Goal: Information Seeking & Learning: Learn about a topic

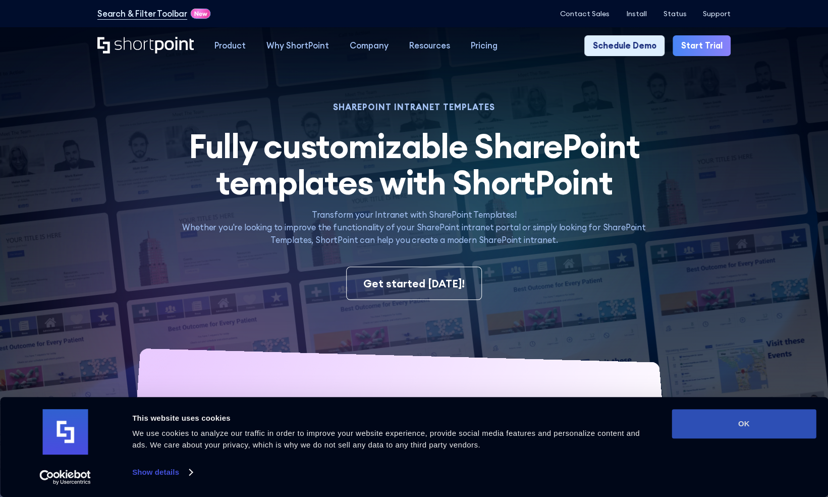
click at [752, 422] on button "OK" at bounding box center [744, 423] width 144 height 29
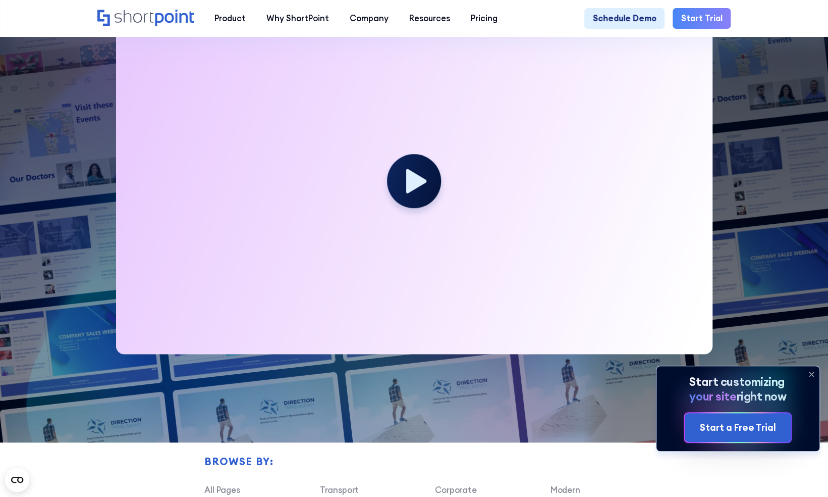
scroll to position [331, 0]
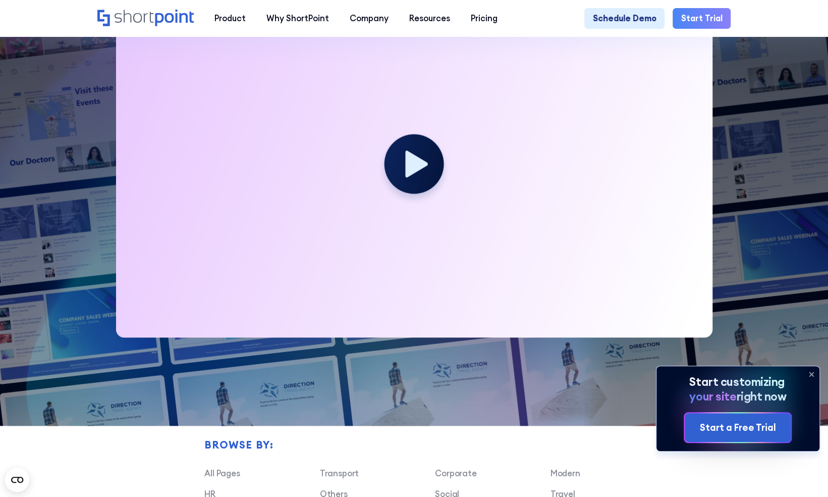
click at [414, 176] on icon at bounding box center [416, 164] width 22 height 27
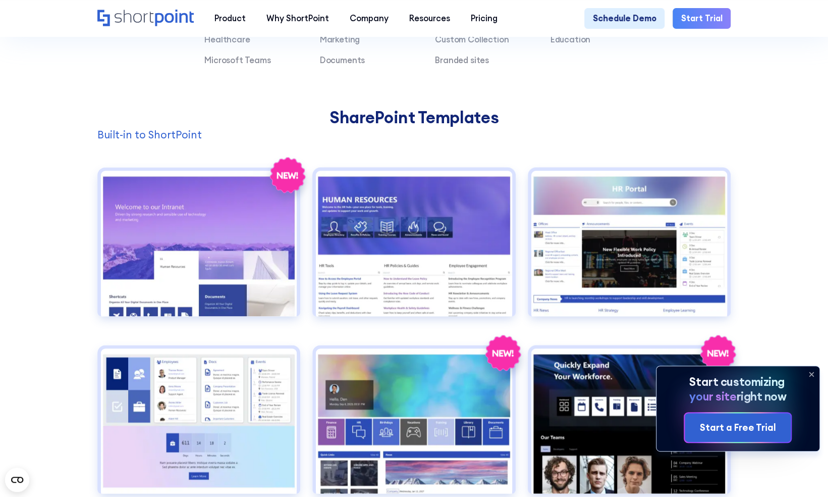
scroll to position [873, 0]
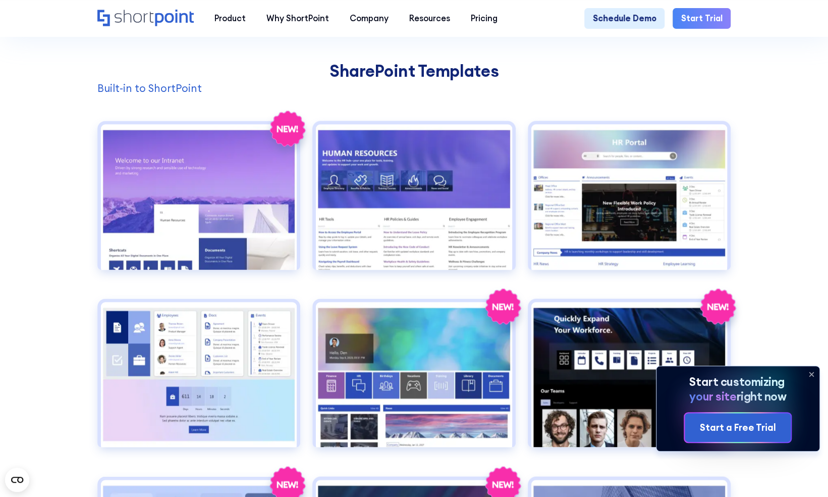
click at [811, 373] on icon at bounding box center [811, 374] width 4 height 4
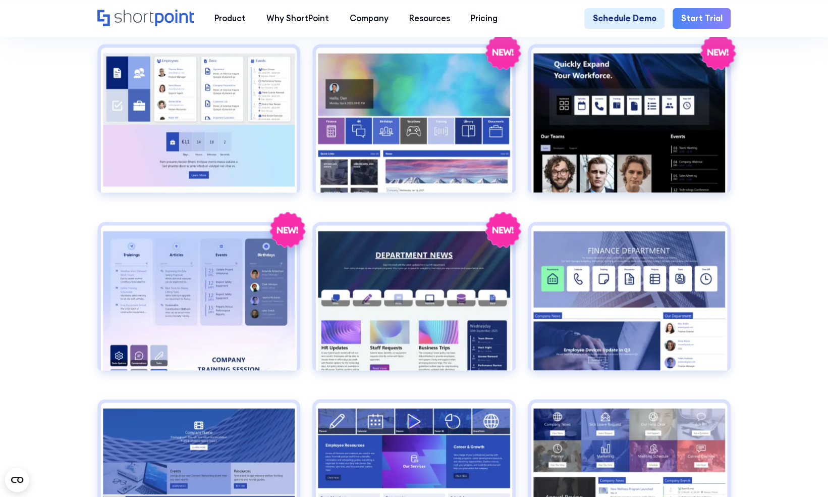
scroll to position [1151, 0]
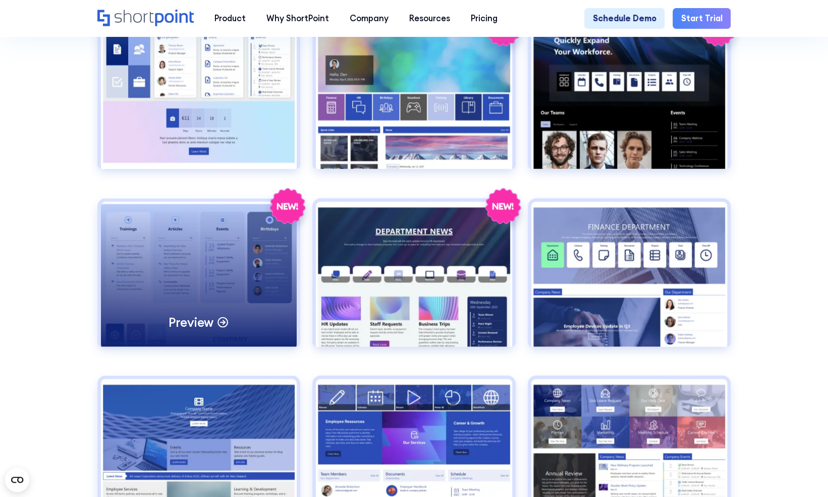
click at [200, 330] on p "Preview" at bounding box center [191, 321] width 45 height 16
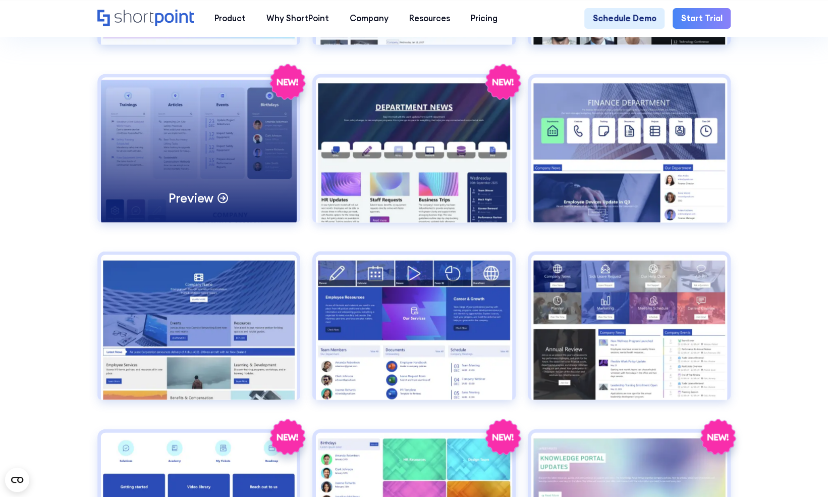
scroll to position [1295, 0]
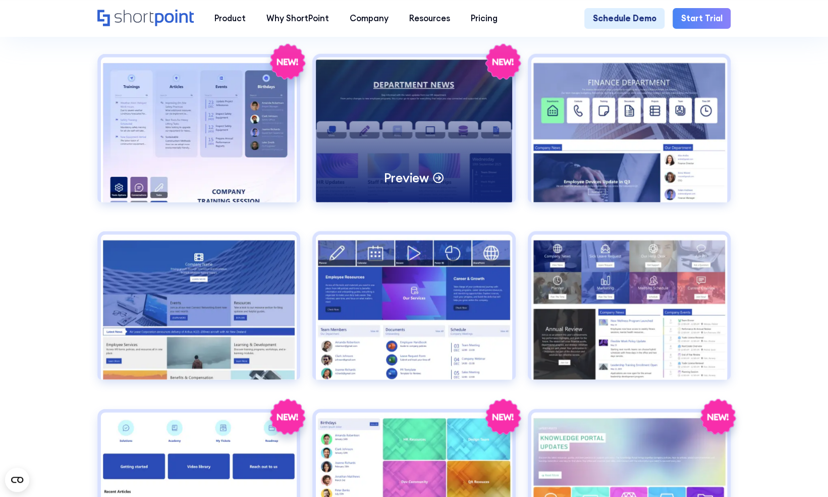
click at [404, 153] on div "Preview" at bounding box center [414, 130] width 196 height 145
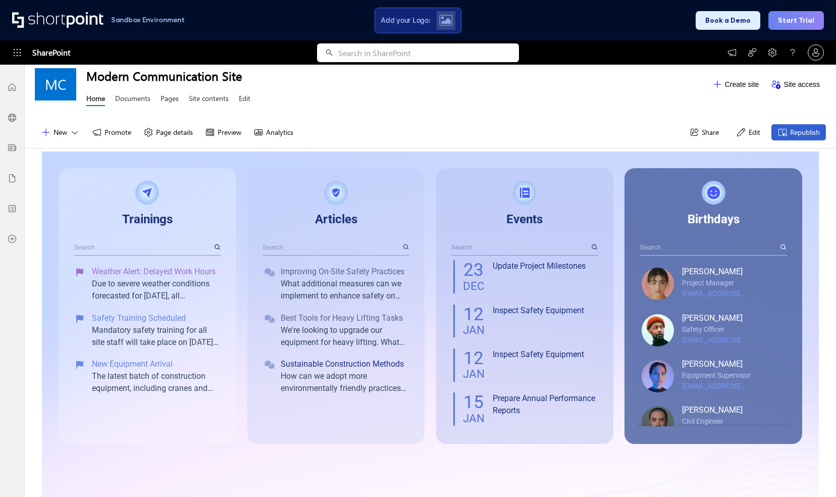
scroll to position [12, 0]
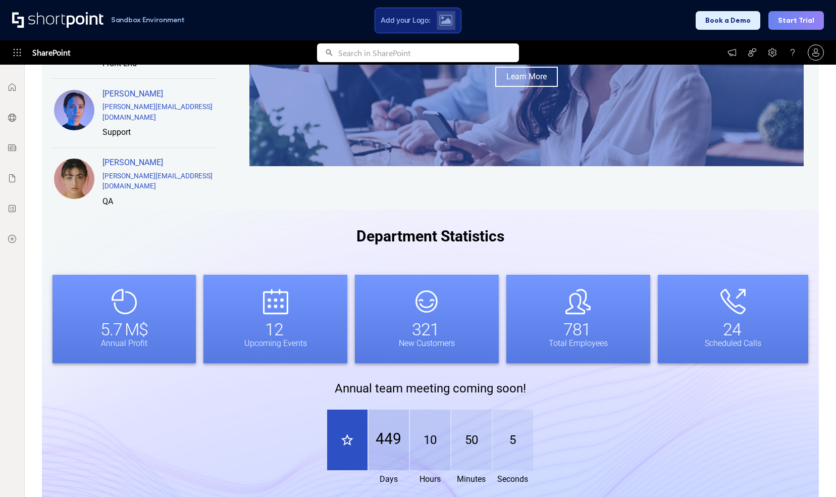
scroll to position [752, 0]
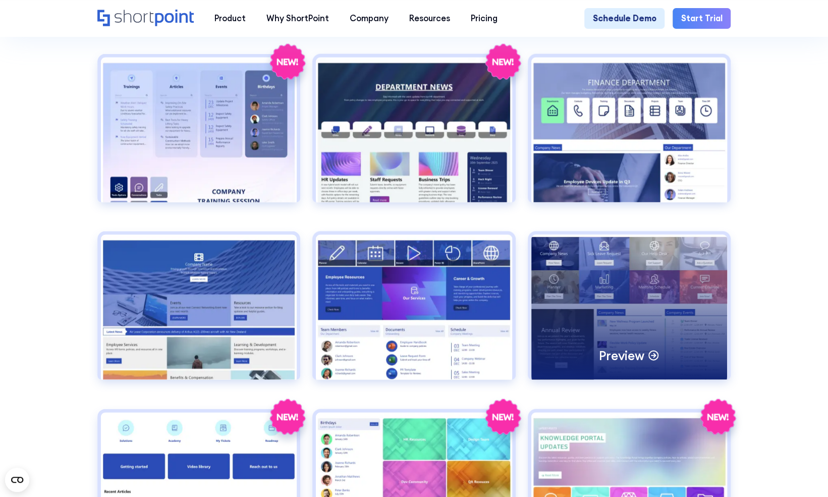
click at [619, 320] on div "Preview" at bounding box center [629, 307] width 196 height 145
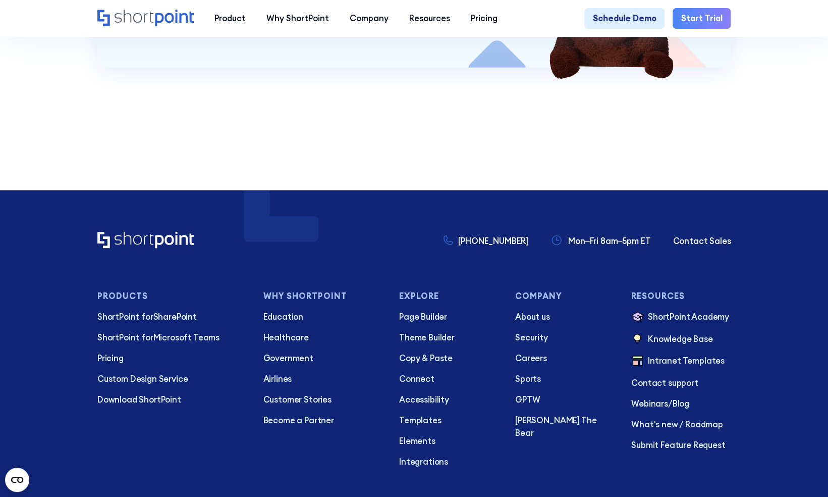
scroll to position [117, 0]
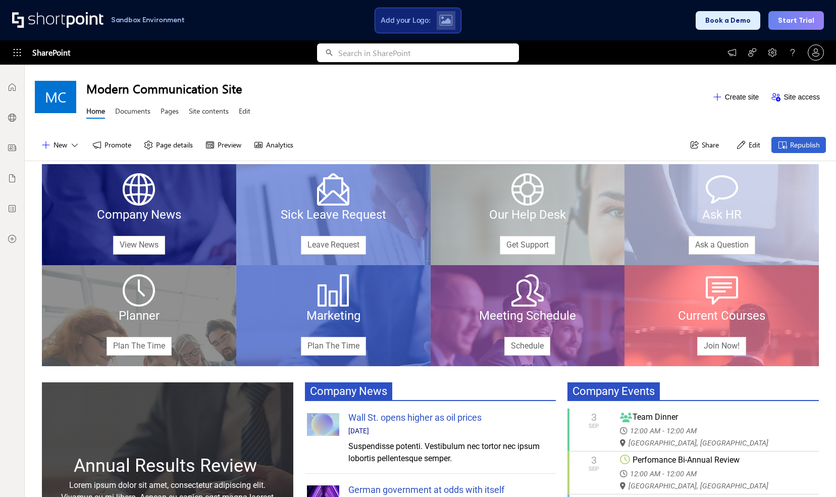
click at [553, 30] on div "Sandbox Environment Add your Logo: Book a Demo Start Trial" at bounding box center [418, 20] width 836 height 40
